Goal: Task Accomplishment & Management: Use online tool/utility

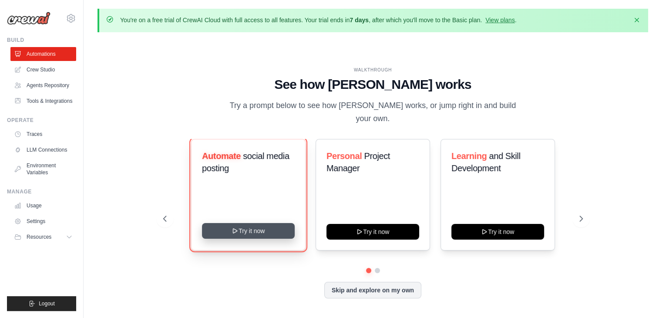
click at [248, 223] on button "Try it now" at bounding box center [248, 231] width 93 height 16
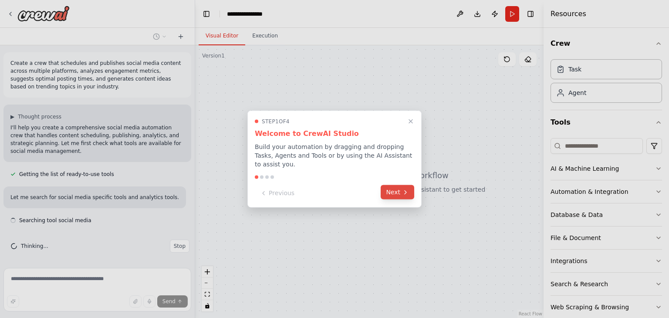
click at [392, 187] on button "Next" at bounding box center [398, 192] width 34 height 14
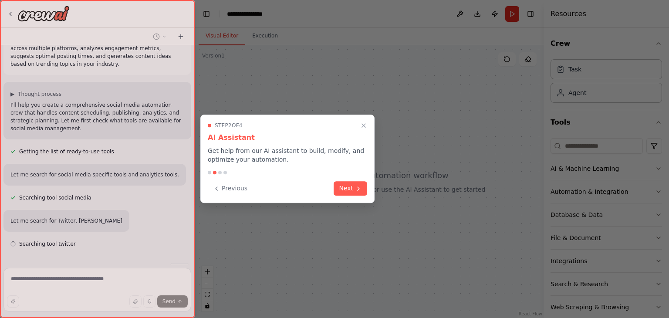
scroll to position [47, 0]
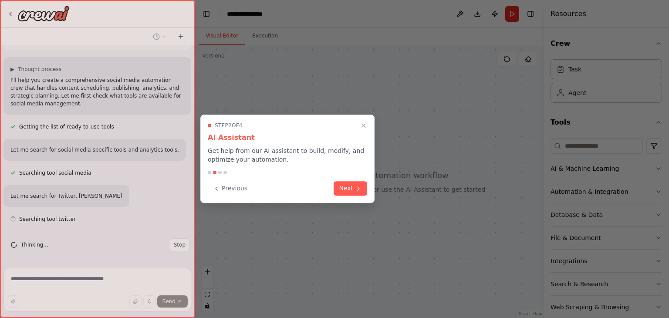
click at [392, 187] on div at bounding box center [334, 159] width 669 height 318
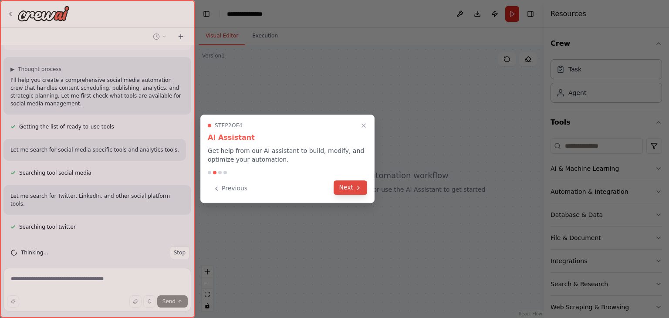
click at [341, 185] on button "Next" at bounding box center [351, 187] width 34 height 14
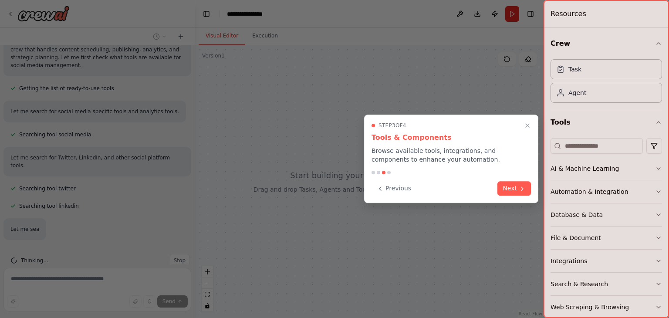
scroll to position [111, 0]
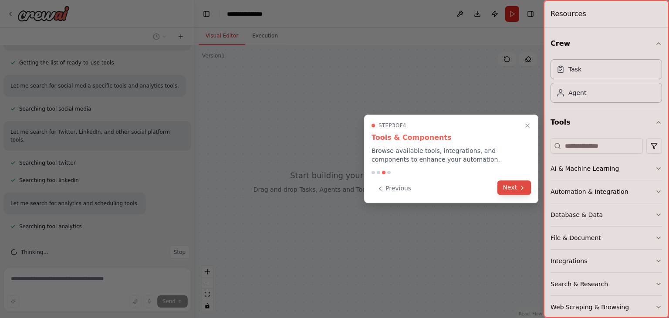
click at [523, 187] on icon at bounding box center [522, 187] width 2 height 3
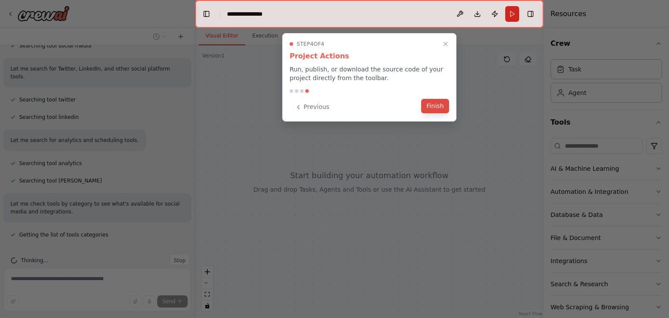
scroll to position [183, 0]
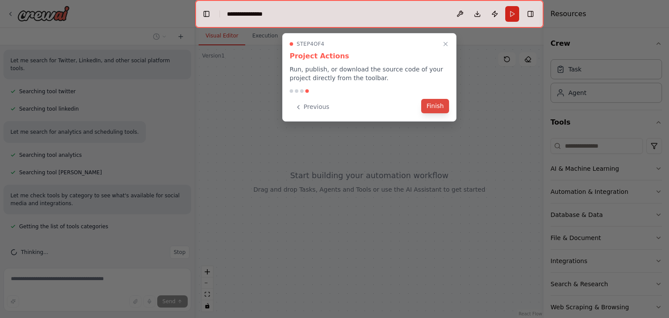
click at [436, 113] on button "Finish" at bounding box center [435, 106] width 28 height 14
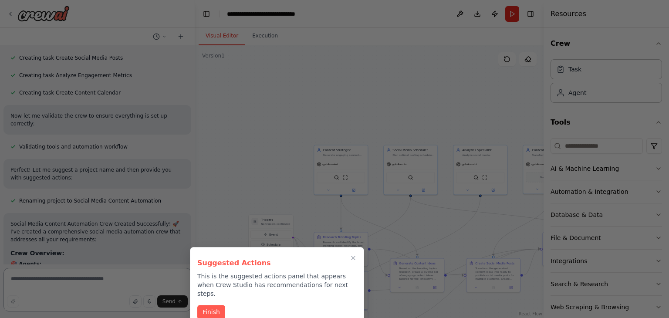
scroll to position [1286, 0]
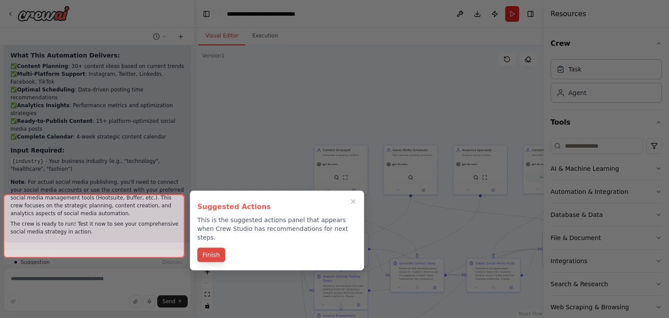
click at [213, 248] on button "Finish" at bounding box center [211, 255] width 28 height 14
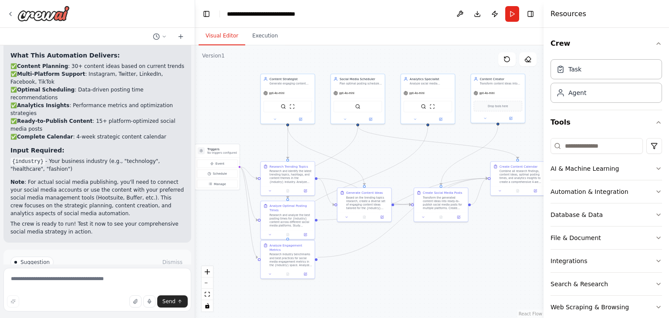
drag, startPoint x: 288, startPoint y: 135, endPoint x: 235, endPoint y: 64, distance: 88.7
click at [235, 64] on div ".deletable-edge-delete-btn { width: 20px; height: 20px; border: 0px solid #ffff…" at bounding box center [369, 181] width 348 height 273
click at [85, 296] on span "Run Automation" at bounding box center [101, 299] width 42 height 7
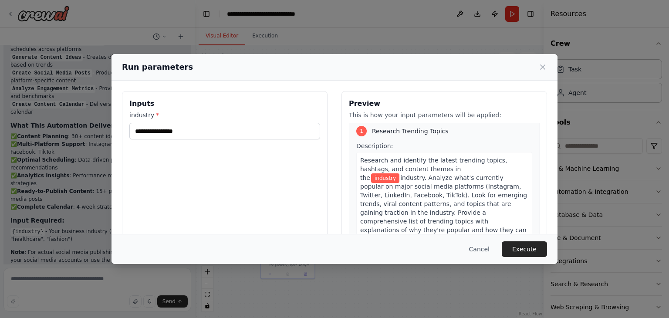
scroll to position [0, 0]
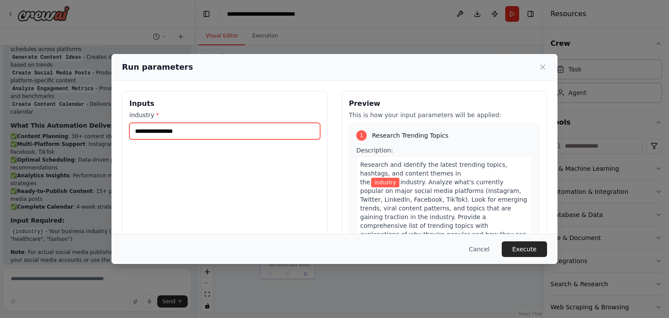
click at [159, 130] on input "industry *" at bounding box center [224, 131] width 191 height 17
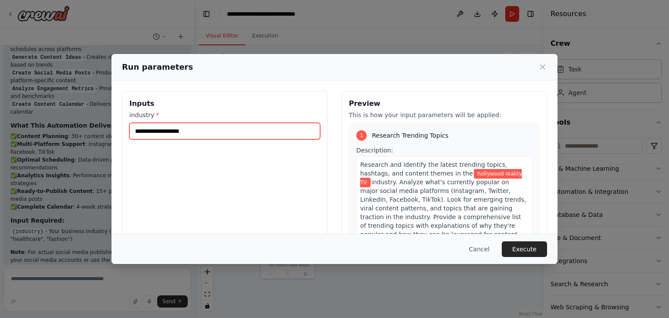
click at [138, 133] on input "**********" at bounding box center [224, 131] width 191 height 17
type input "**********"
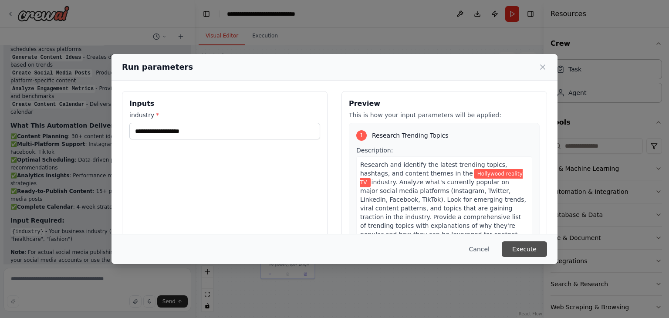
click at [534, 246] on button "Execute" at bounding box center [524, 249] width 45 height 16
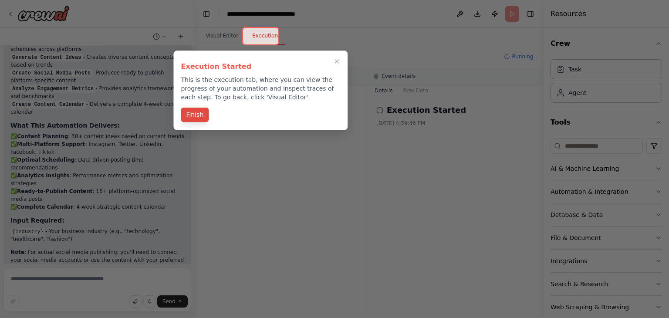
click at [196, 115] on button "Finish" at bounding box center [195, 115] width 28 height 14
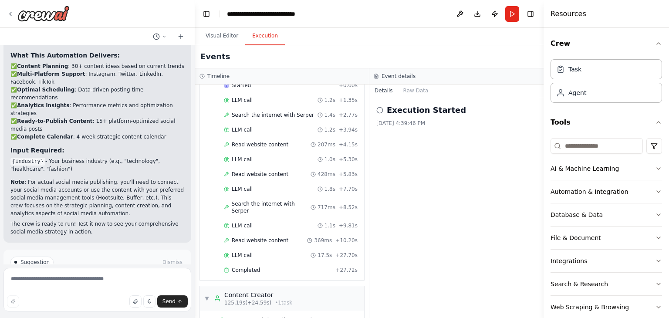
scroll to position [686, 0]
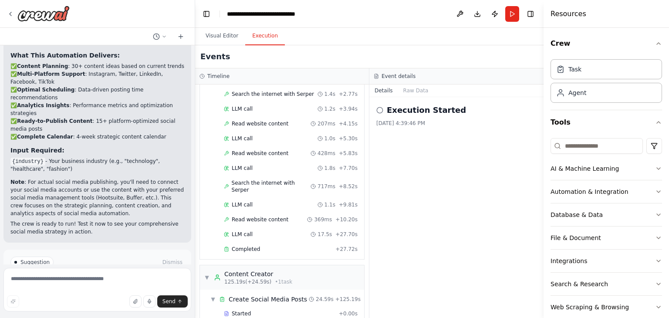
click at [91, 296] on span "Improve automation" at bounding box center [100, 299] width 53 height 7
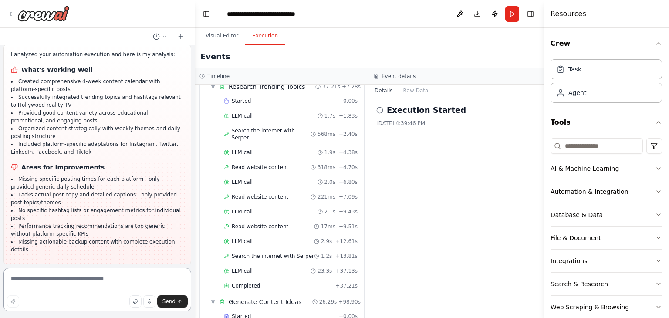
scroll to position [0, 0]
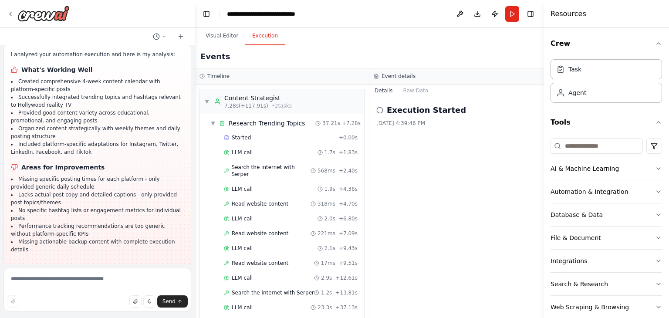
click at [400, 75] on h3 "Event details" at bounding box center [399, 76] width 34 height 7
click at [378, 109] on icon at bounding box center [379, 110] width 7 height 7
click at [413, 90] on button "Raw Data" at bounding box center [416, 90] width 36 height 12
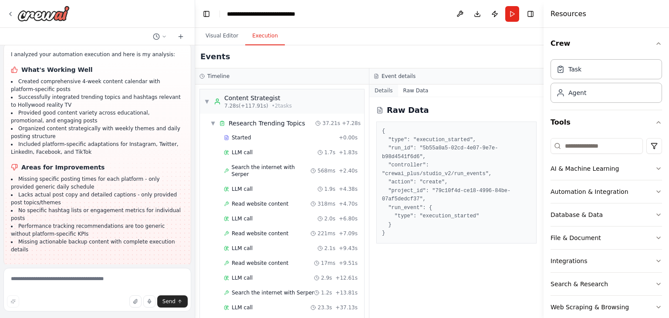
click at [381, 88] on button "Details" at bounding box center [383, 90] width 29 height 12
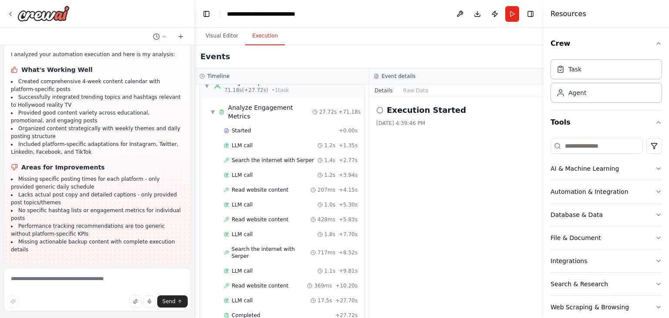
scroll to position [686, 0]
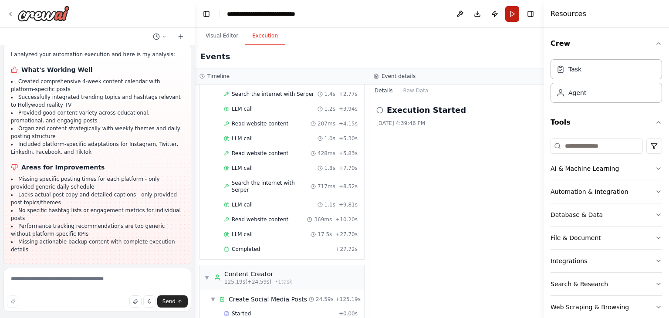
click at [508, 13] on button "Run" at bounding box center [512, 14] width 14 height 16
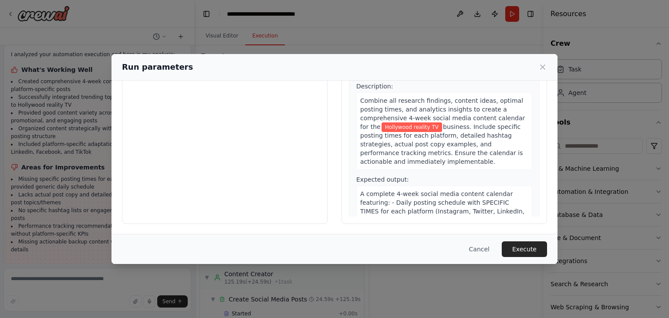
scroll to position [1154, 0]
click at [518, 247] on button "Execute" at bounding box center [524, 249] width 45 height 16
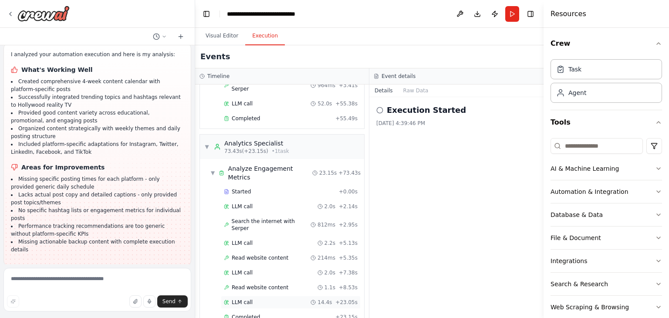
scroll to position [510, 0]
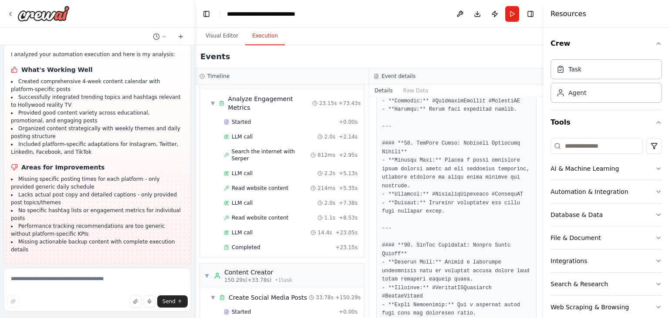
scroll to position [1523, 0]
click at [8, 11] on icon at bounding box center [10, 13] width 7 height 7
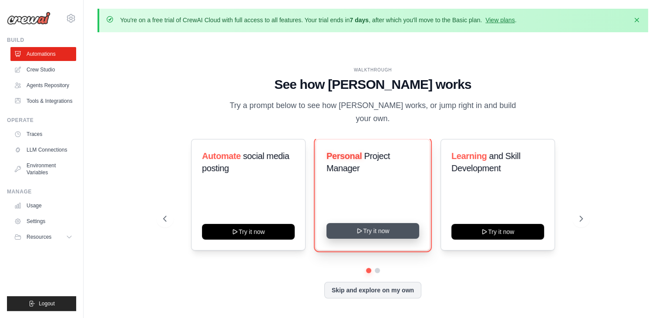
click at [364, 224] on button "Try it now" at bounding box center [373, 231] width 93 height 16
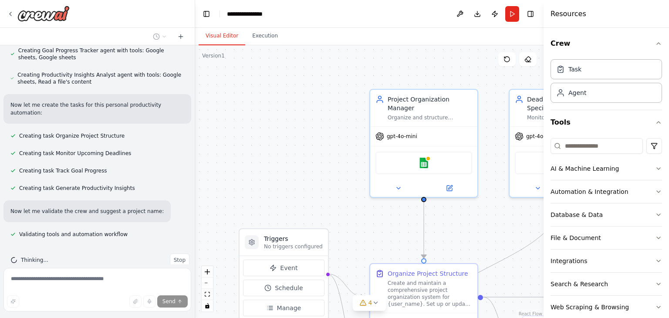
scroll to position [376, 0]
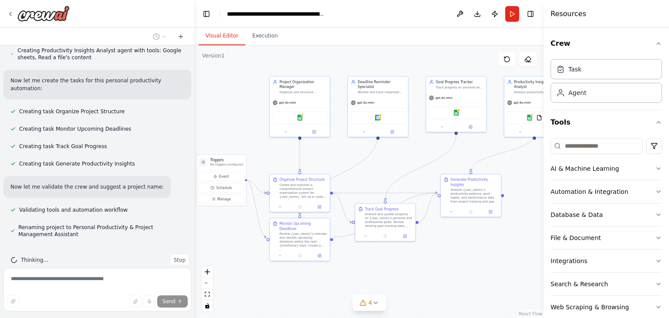
drag, startPoint x: 347, startPoint y: 184, endPoint x: 263, endPoint y: 133, distance: 98.1
click at [263, 133] on div ".deletable-edge-delete-btn { width: 20px; height: 20px; border: 0px solid #ffff…" at bounding box center [369, 181] width 348 height 273
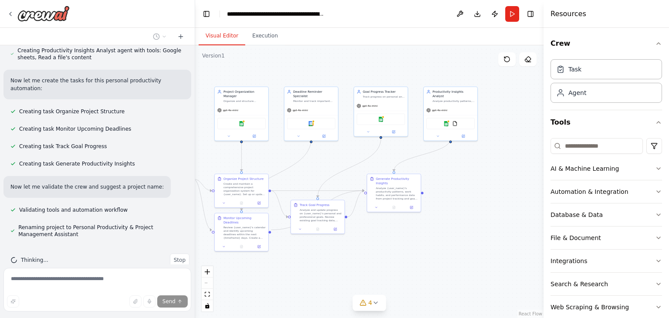
scroll to position [397, 0]
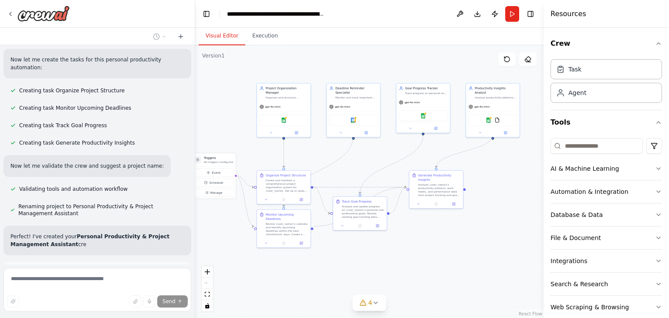
drag, startPoint x: 479, startPoint y: 263, endPoint x: 462, endPoint y: 259, distance: 17.5
click at [462, 259] on div ".deletable-edge-delete-btn { width: 20px; height: 20px; border: 0px solid #ffff…" at bounding box center [369, 181] width 348 height 273
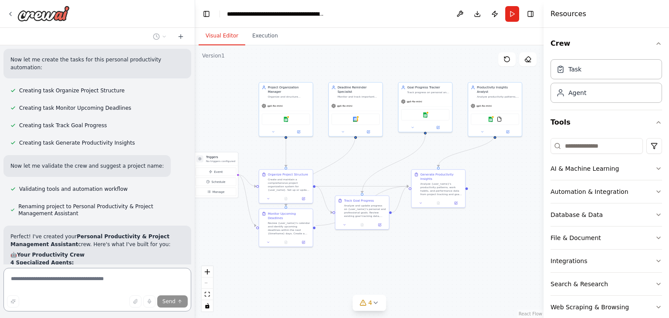
scroll to position [514, 0]
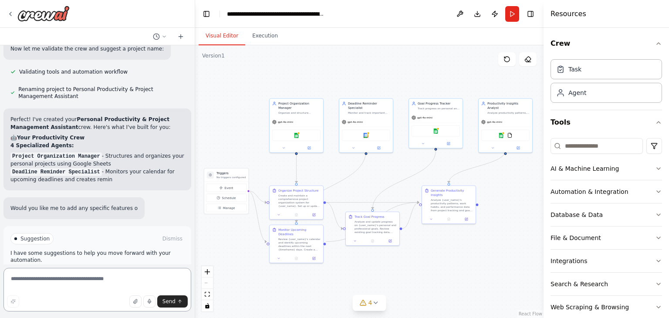
drag, startPoint x: 467, startPoint y: 233, endPoint x: 479, endPoint y: 250, distance: 19.7
click at [479, 250] on div ".deletable-edge-delete-btn { width: 20px; height: 20px; border: 0px solid #ffff…" at bounding box center [369, 181] width 348 height 273
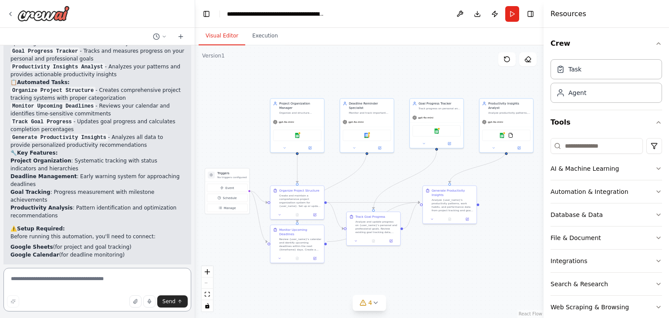
scroll to position [650, 0]
drag, startPoint x: 65, startPoint y: 132, endPoint x: 224, endPoint y: 84, distance: 166.2
click at [224, 84] on div ".deletable-edge-delete-btn { width: 20px; height: 20px; border: 0px solid #ffff…" at bounding box center [369, 181] width 348 height 273
